Goal: Download file/media

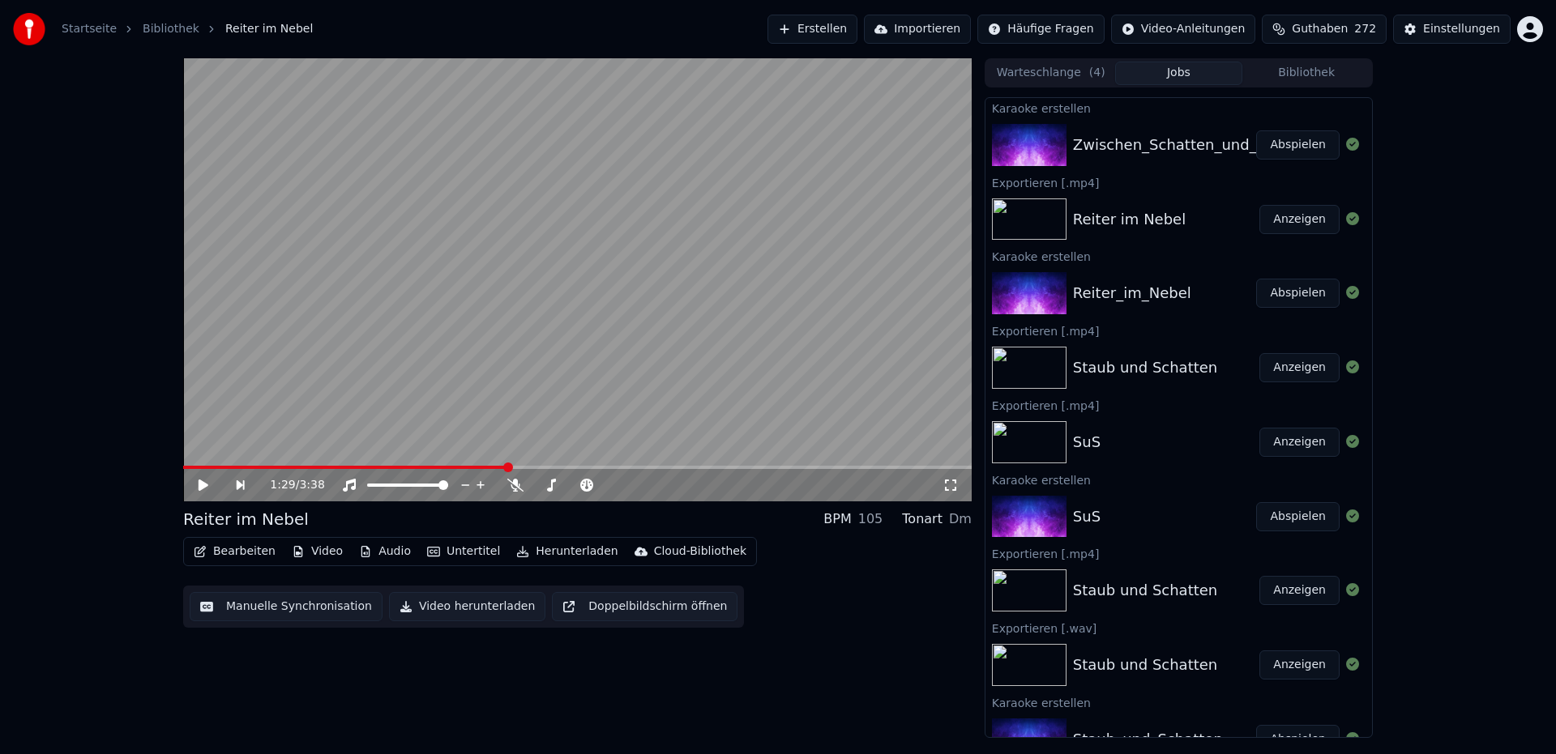
click at [1146, 139] on div "Zwischen_Schatten_und_Licht" at bounding box center [1182, 145] width 219 height 23
click at [1277, 148] on button "Abspielen" at bounding box center [1297, 144] width 83 height 29
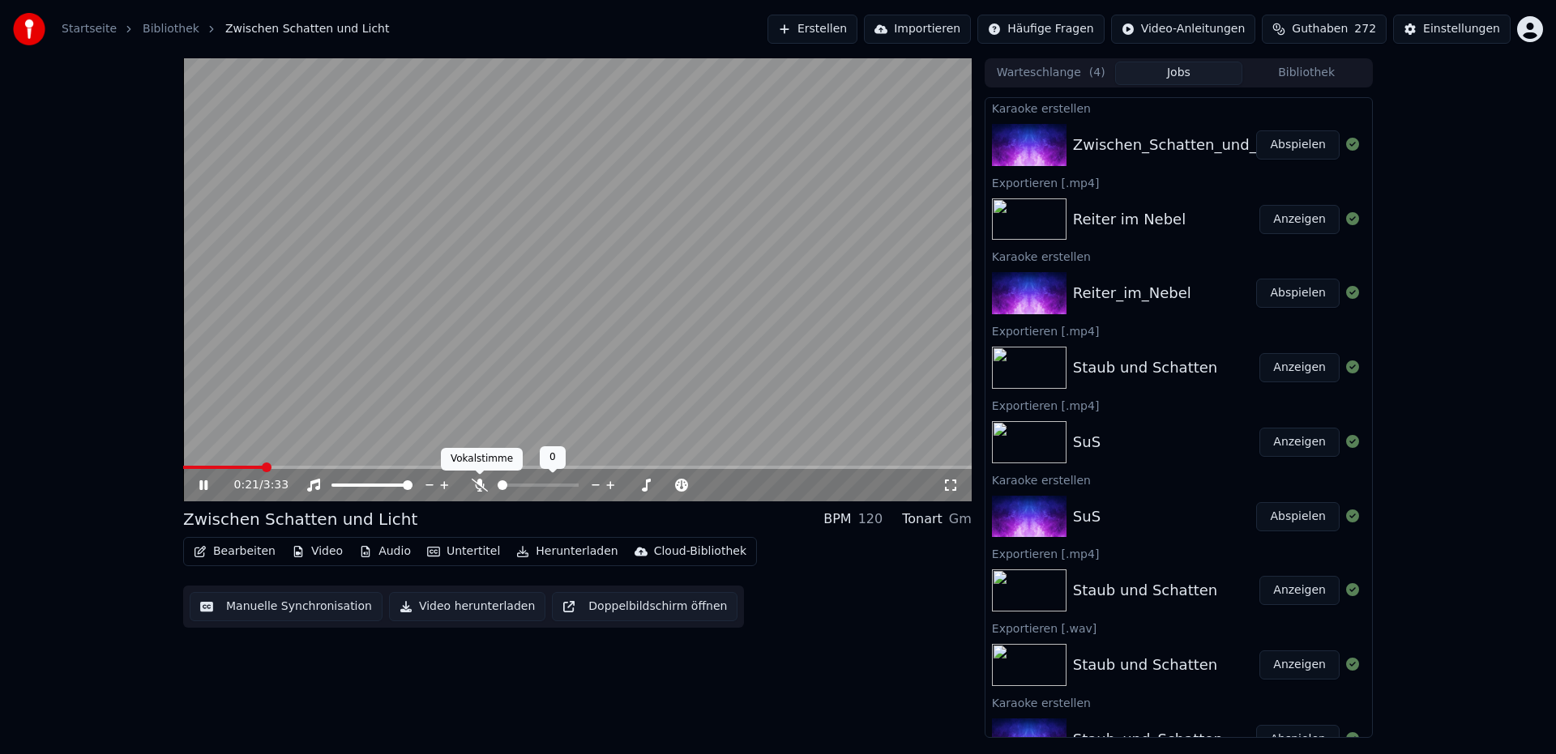
click at [482, 489] on icon at bounding box center [480, 485] width 16 height 13
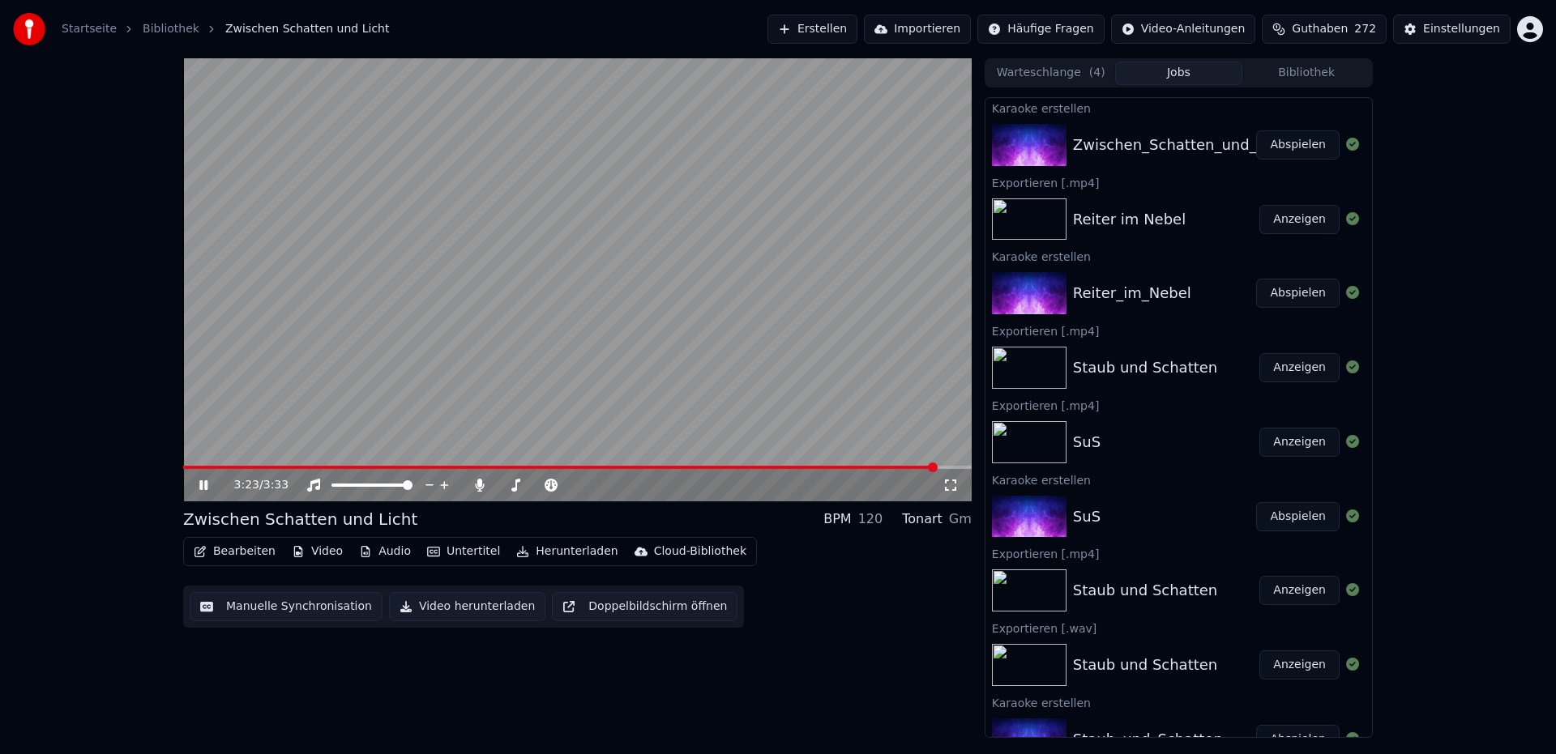
click at [242, 468] on span at bounding box center [560, 467] width 754 height 3
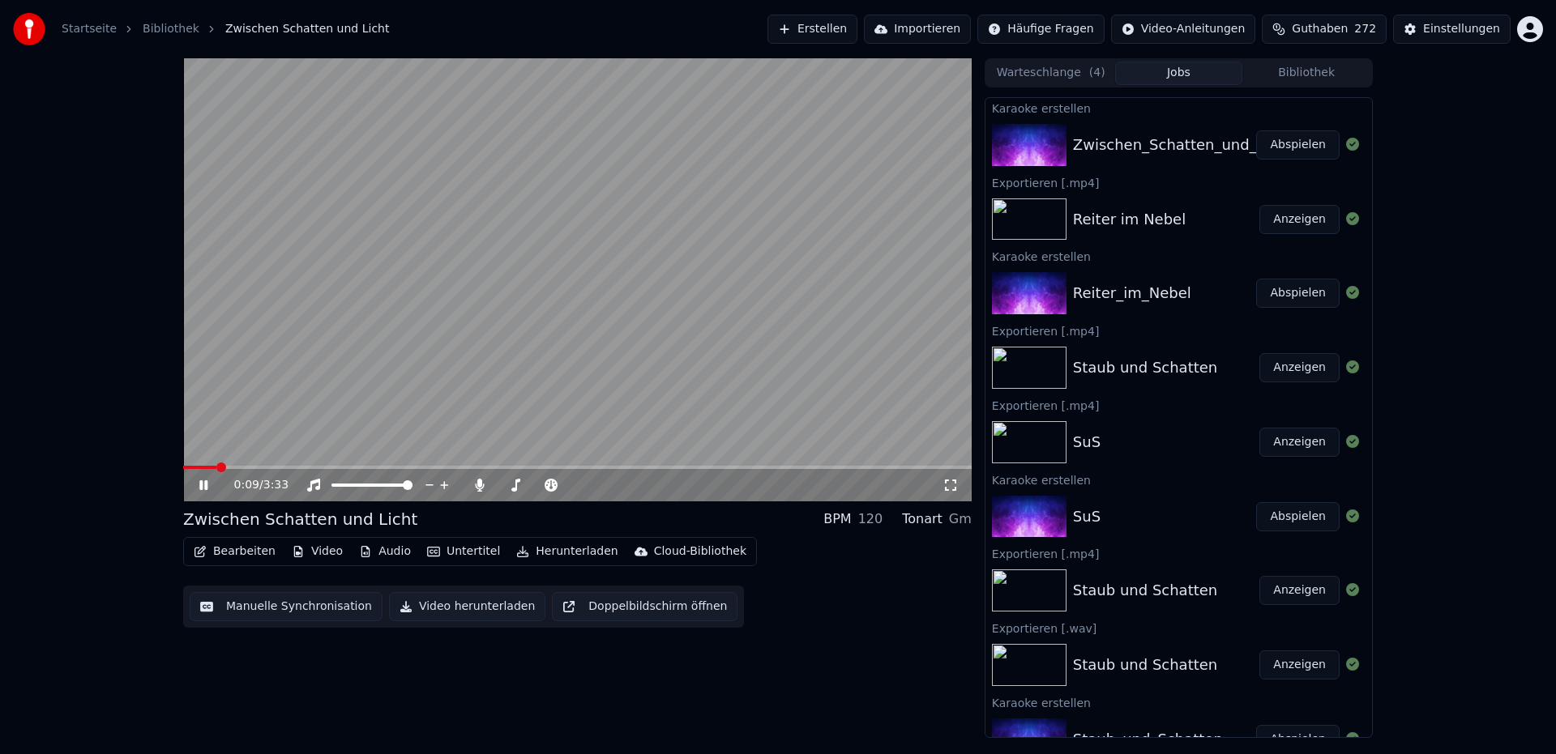
click at [214, 466] on span at bounding box center [199, 467] width 33 height 3
click at [575, 483] on span at bounding box center [574, 486] width 10 height 10
click at [203, 489] on icon at bounding box center [215, 485] width 38 height 13
click at [566, 556] on button "Herunterladen" at bounding box center [567, 551] width 114 height 23
click at [473, 489] on icon at bounding box center [480, 485] width 16 height 13
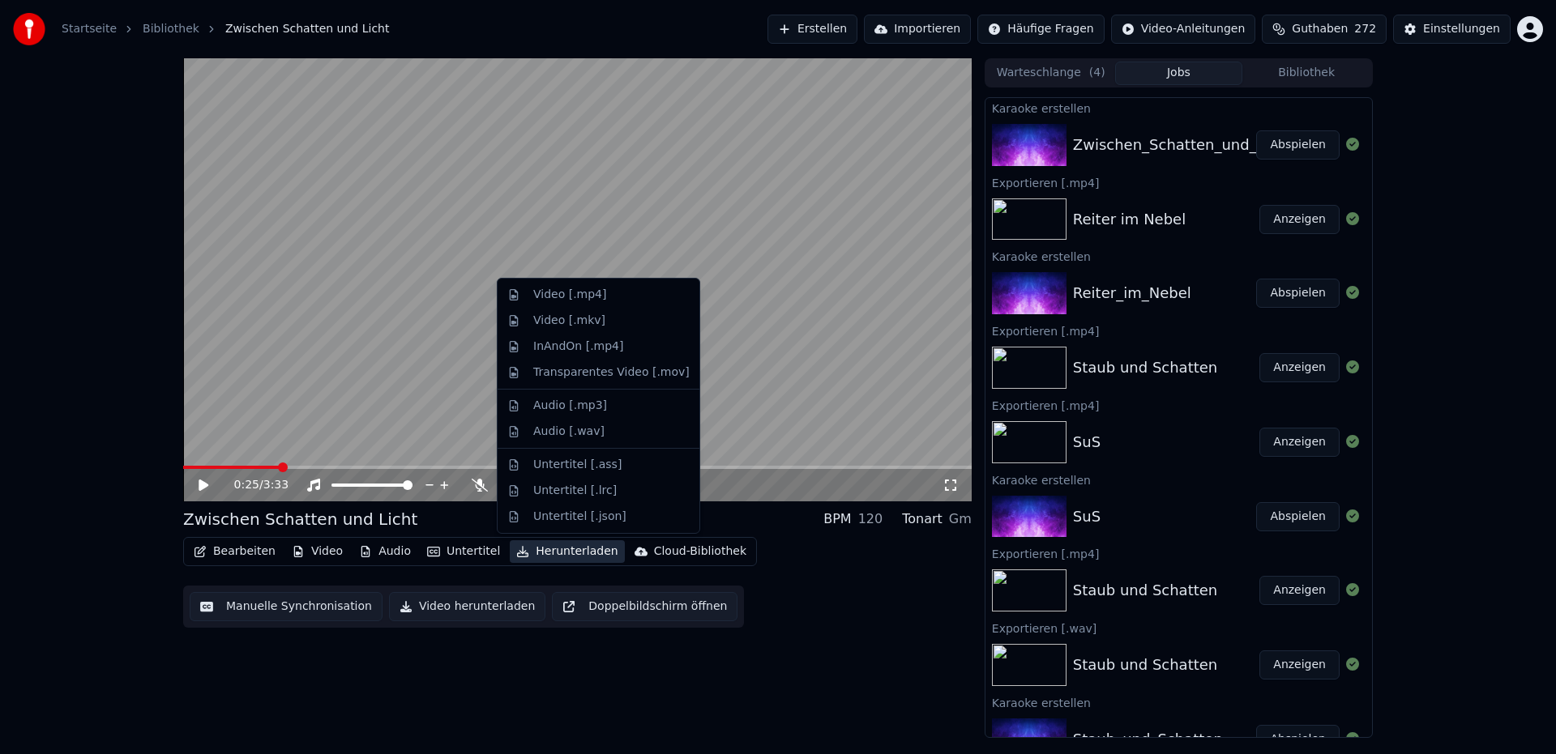
click at [580, 553] on button "Herunterladen" at bounding box center [567, 551] width 114 height 23
click at [551, 435] on div "Audio [.wav]" at bounding box center [568, 432] width 71 height 16
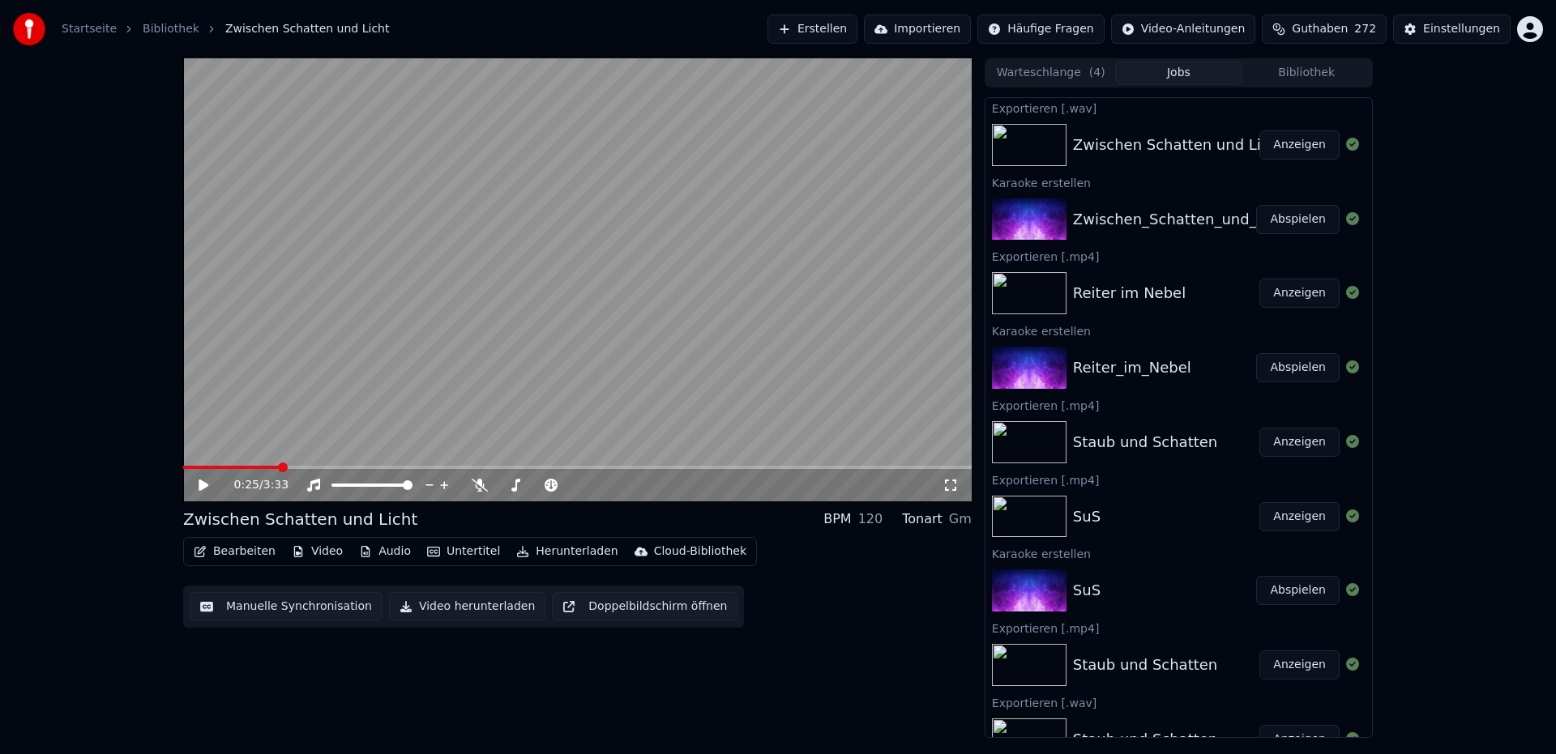
click at [1290, 148] on button "Anzeigen" at bounding box center [1299, 144] width 80 height 29
click at [576, 553] on button "Herunterladen" at bounding box center [567, 551] width 114 height 23
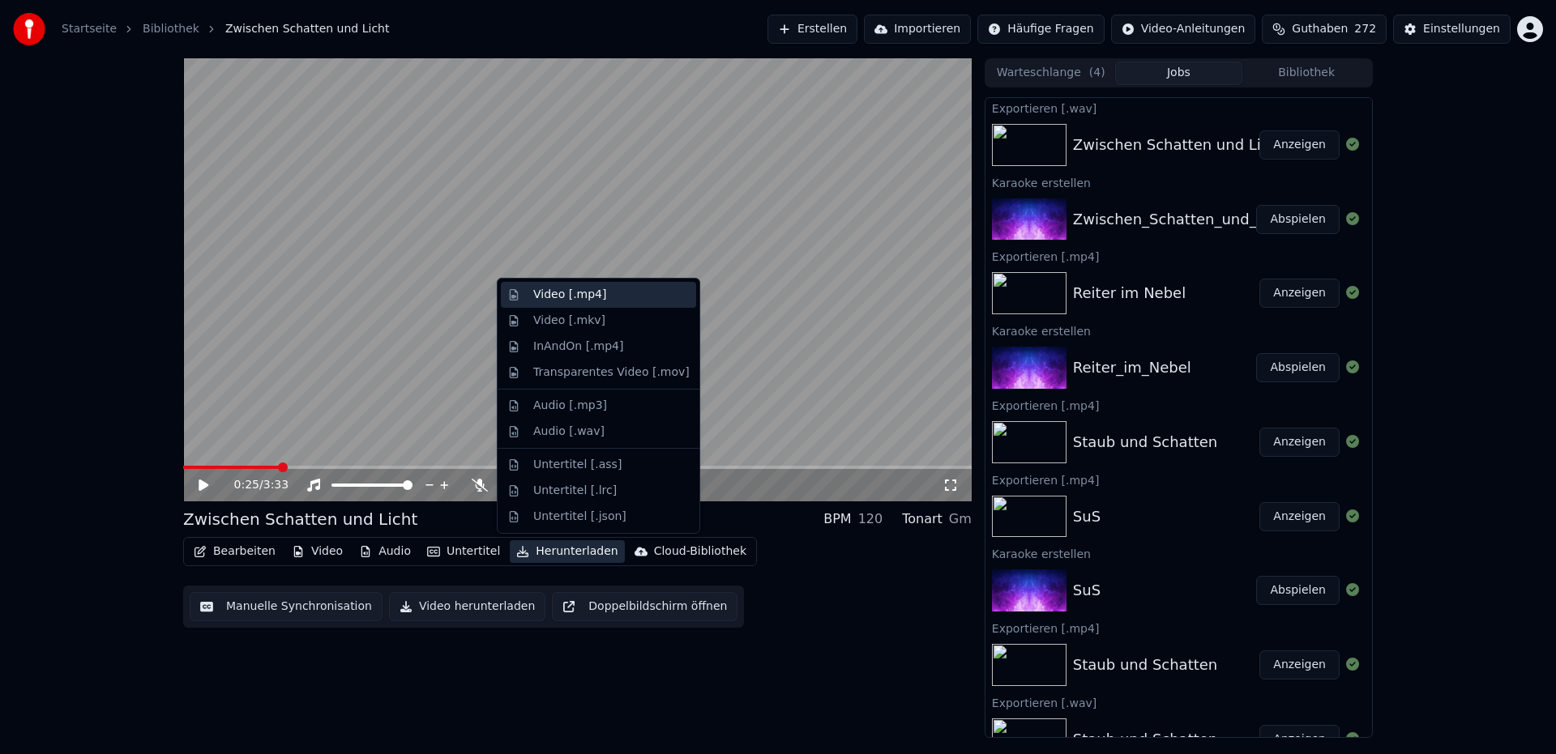
click at [576, 297] on div "Video [.mp4]" at bounding box center [569, 295] width 73 height 16
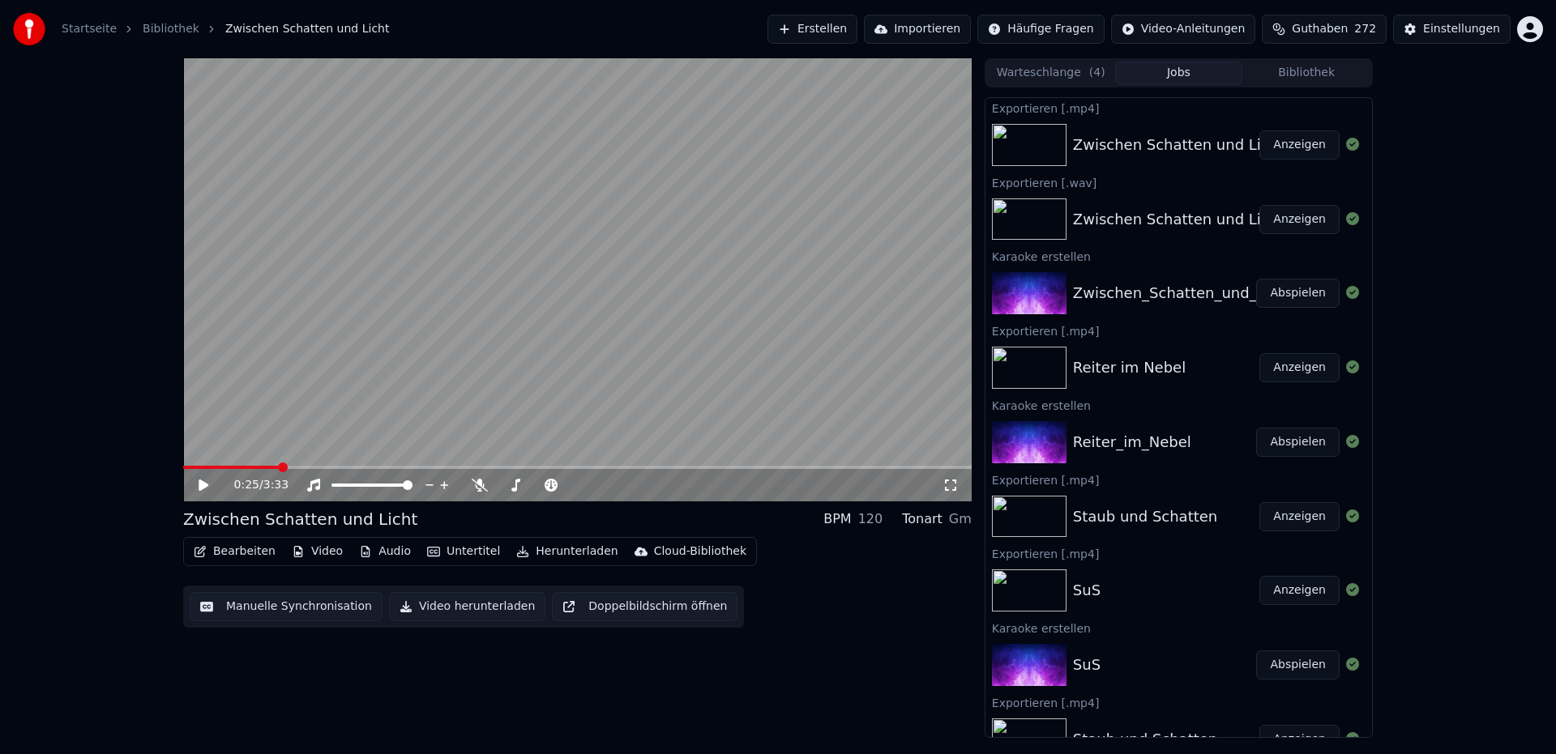
click at [1291, 148] on button "Anzeigen" at bounding box center [1299, 144] width 80 height 29
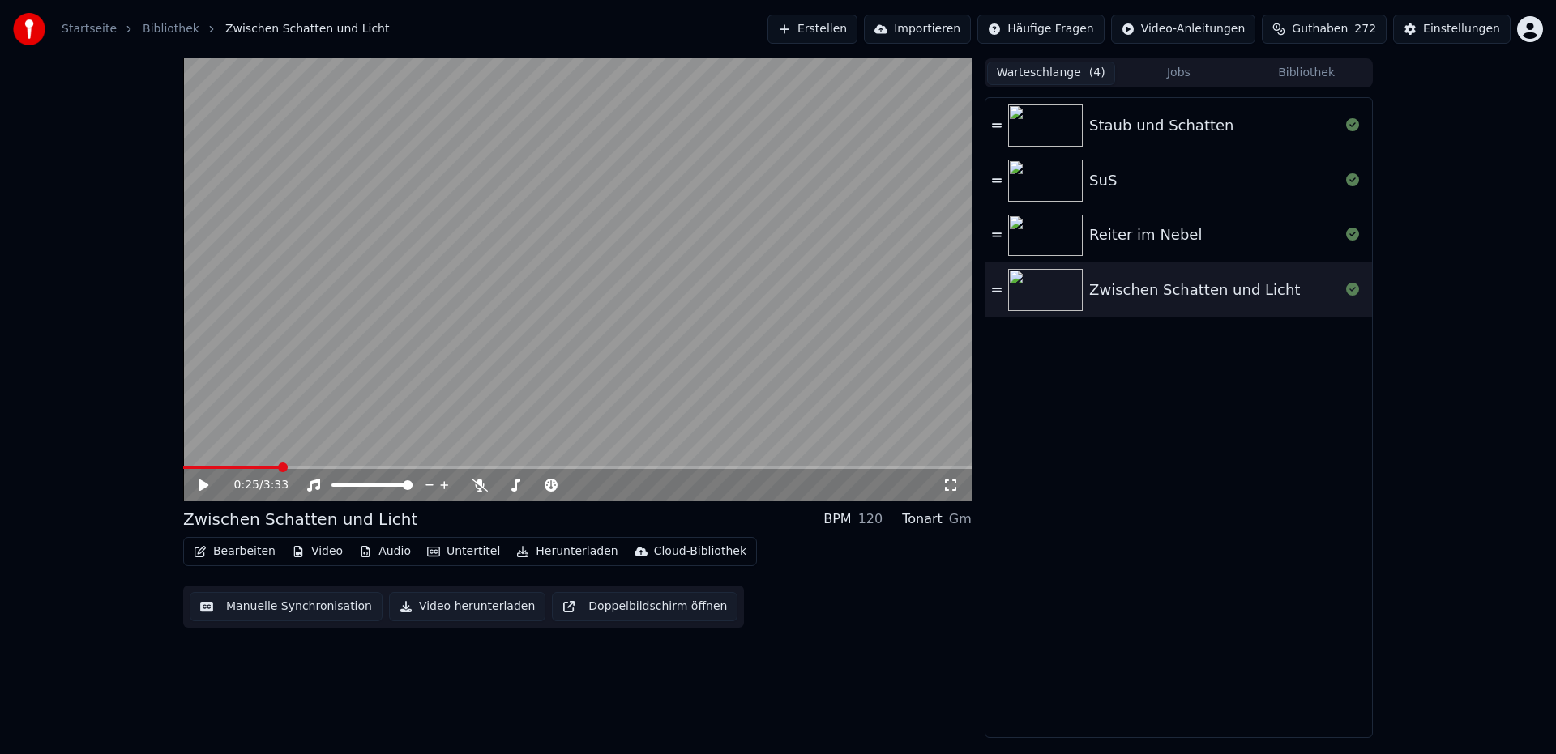
click at [1053, 71] on button "Warteschlange ( 4 )" at bounding box center [1051, 73] width 128 height 23
click at [1130, 126] on div "Staub und Schatten" at bounding box center [1161, 125] width 144 height 23
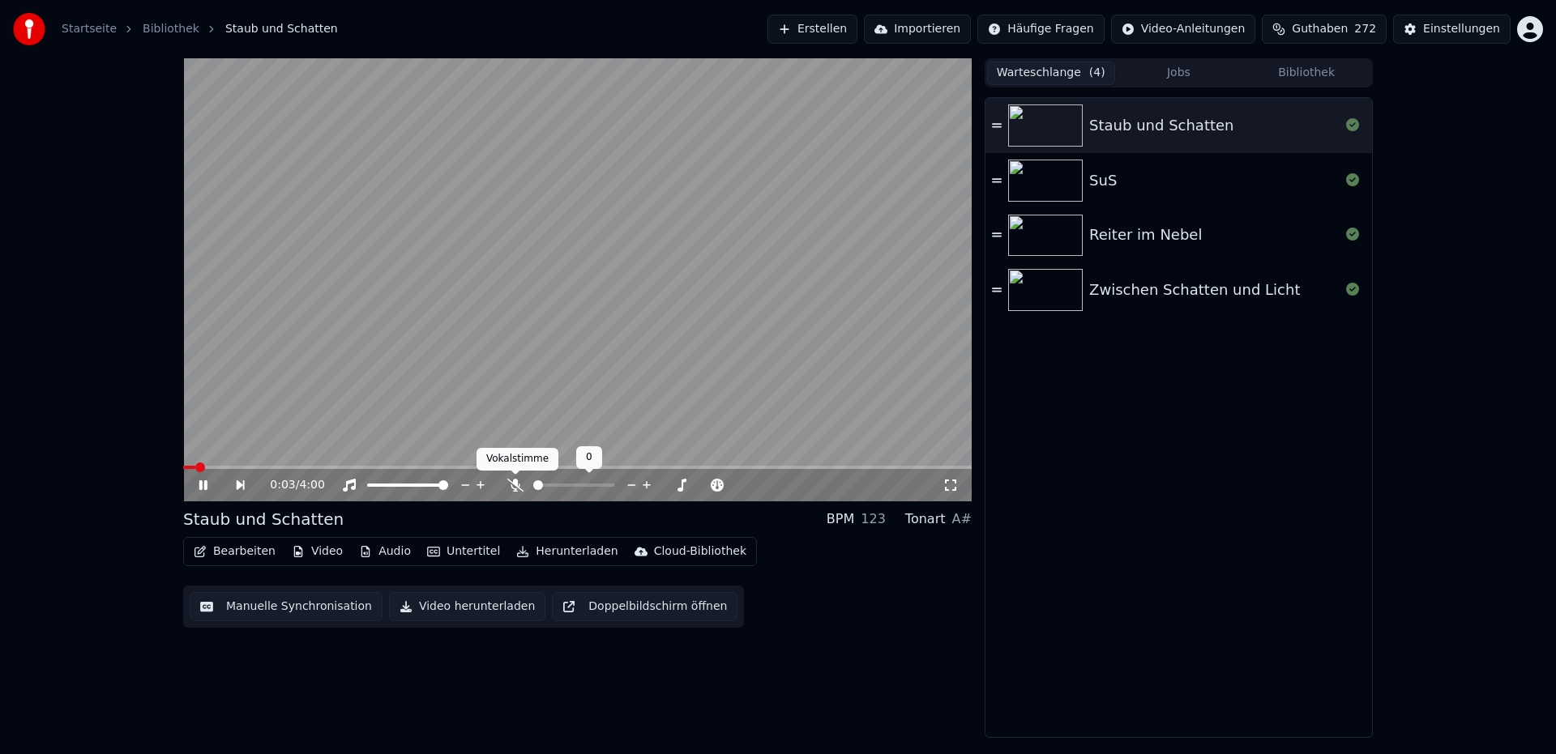
click at [519, 487] on icon at bounding box center [515, 485] width 16 height 13
click at [210, 487] on icon at bounding box center [214, 485] width 37 height 13
click at [592, 484] on span at bounding box center [592, 486] width 10 height 10
click at [206, 486] on icon at bounding box center [204, 485] width 10 height 11
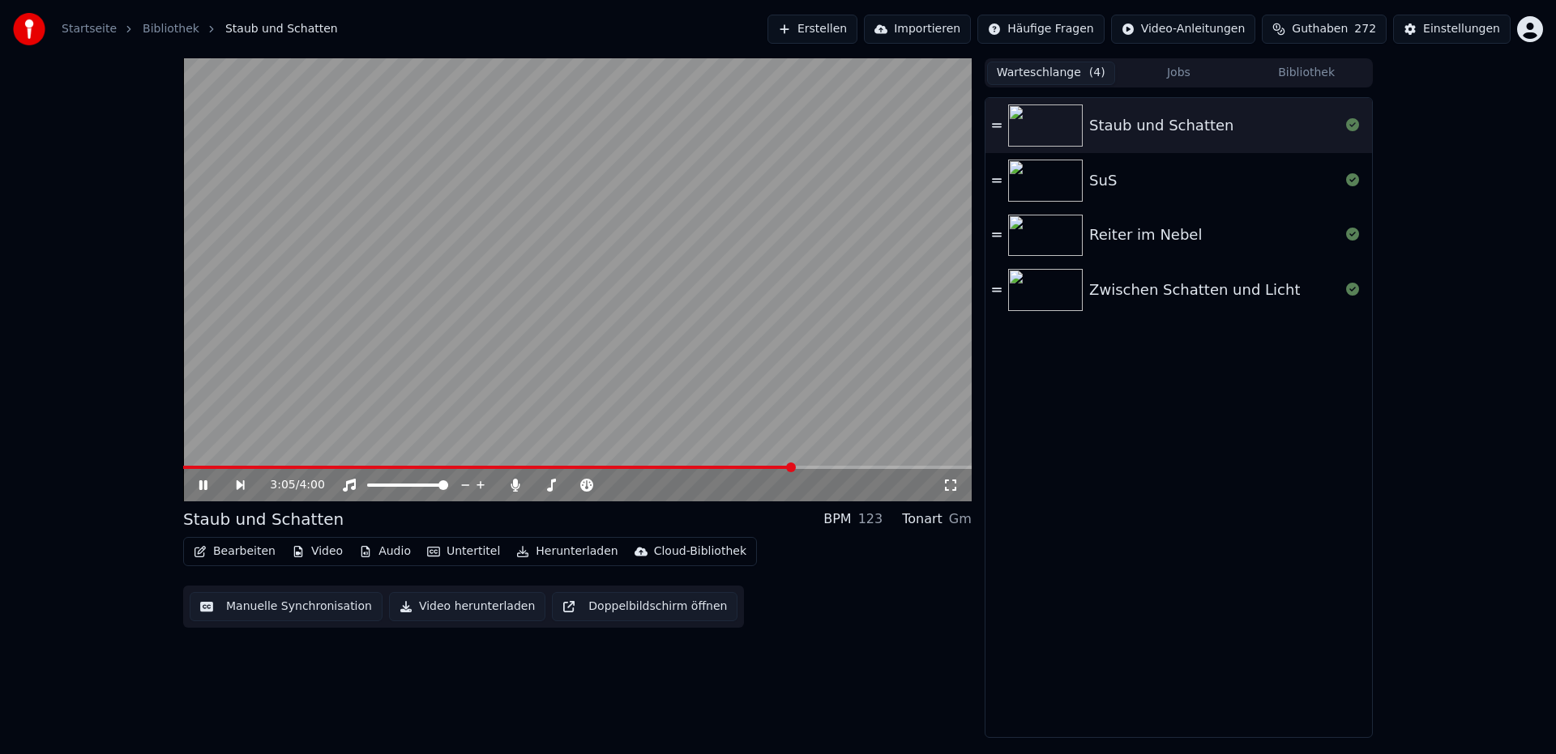
click at [259, 377] on video at bounding box center [577, 279] width 788 height 443
click at [519, 486] on icon at bounding box center [515, 485] width 9 height 13
click at [578, 553] on button "Herunterladen" at bounding box center [567, 551] width 114 height 23
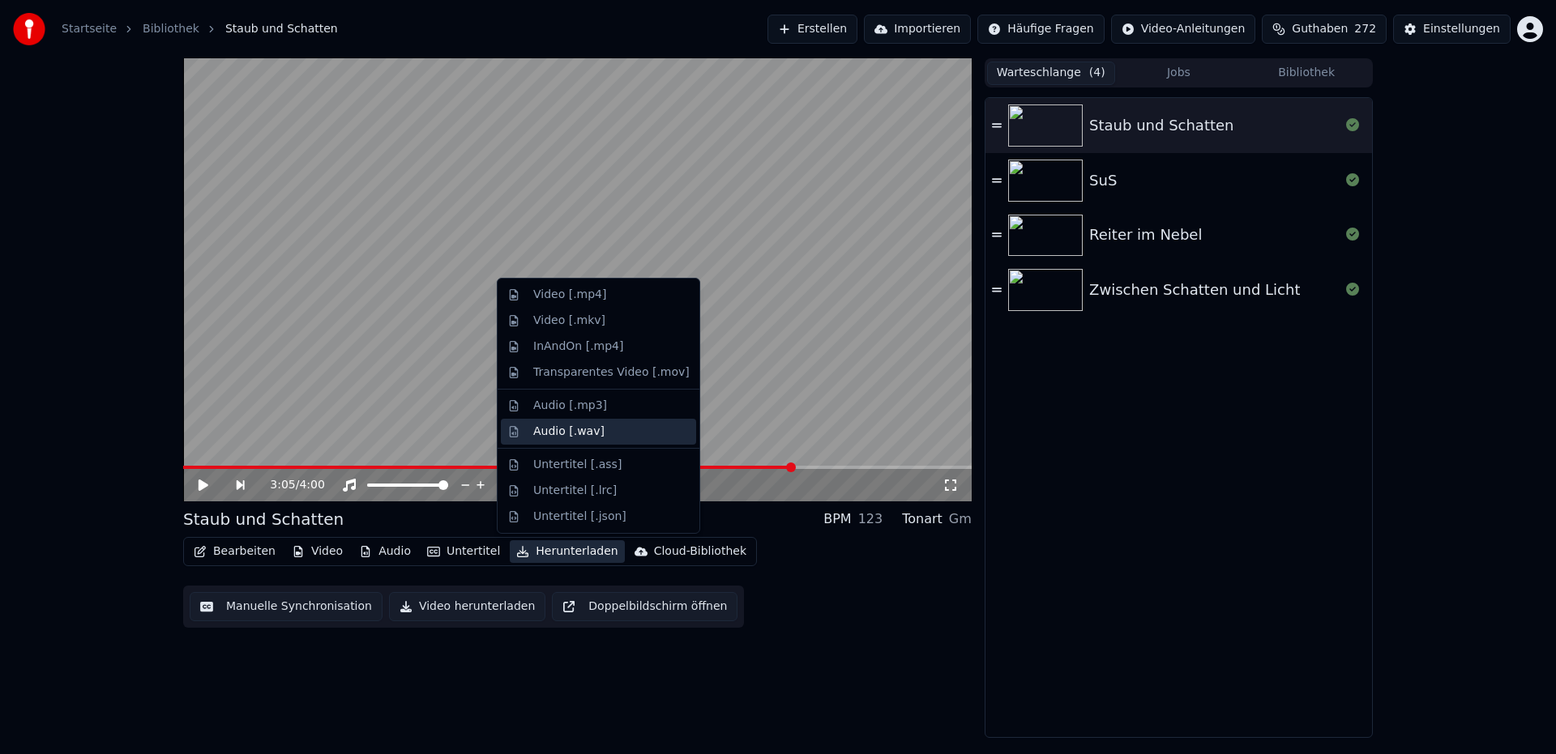
click at [579, 436] on div "Audio [.wav]" at bounding box center [568, 432] width 71 height 16
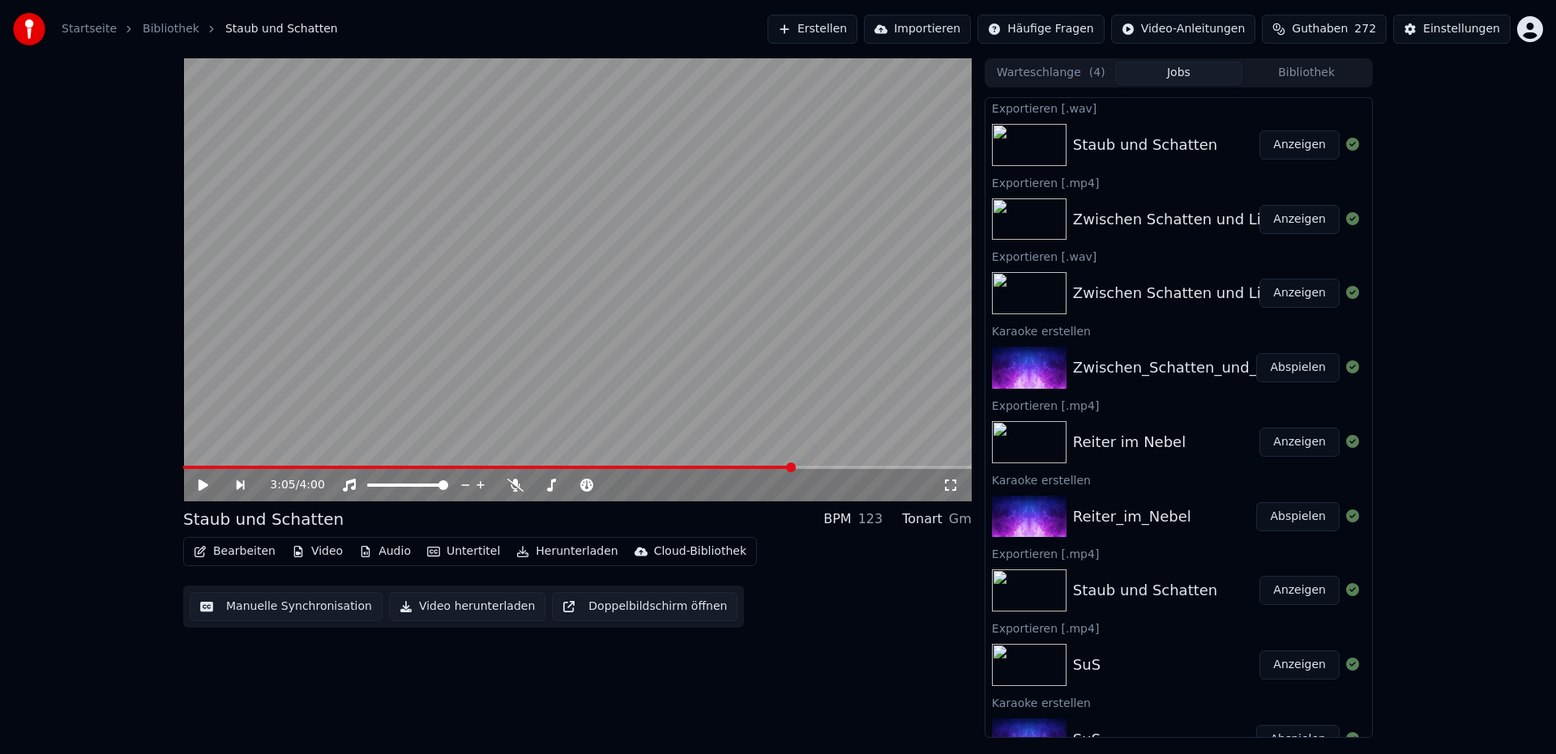
click at [1284, 152] on button "Anzeigen" at bounding box center [1299, 144] width 80 height 29
